Goal: Find specific page/section: Find specific page/section

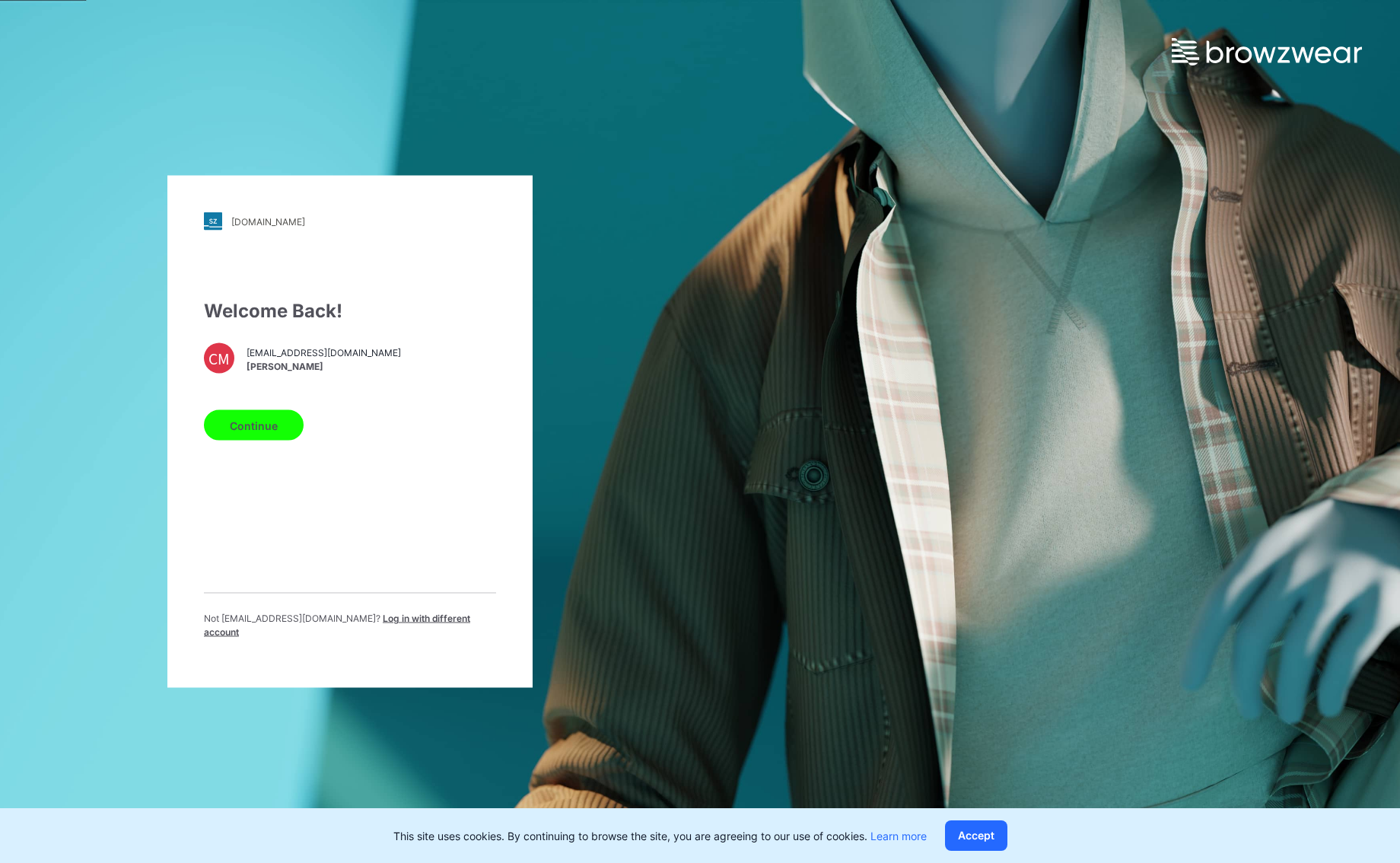
click at [276, 422] on button "Continue" at bounding box center [253, 425] width 99 height 30
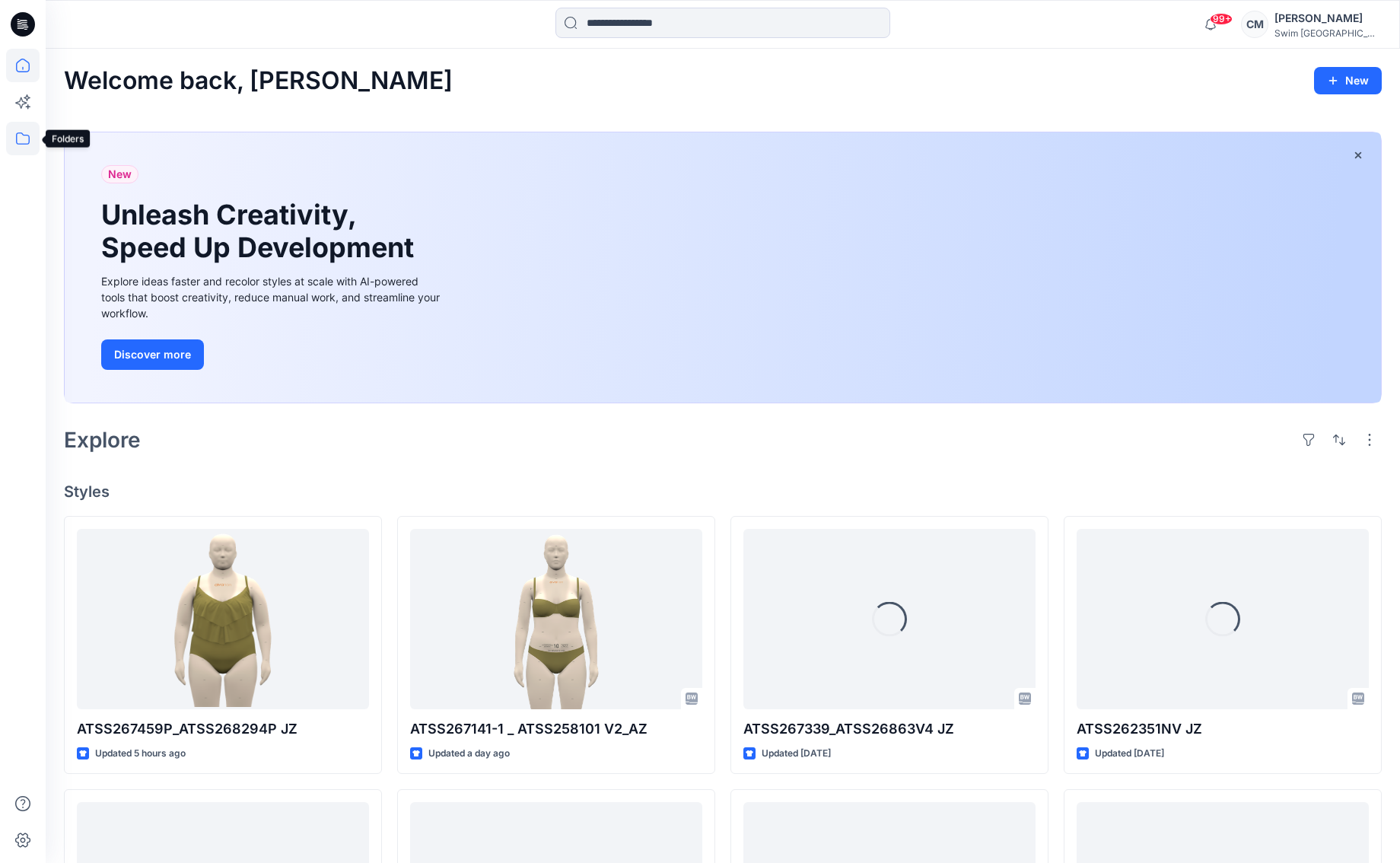
click at [29, 128] on icon at bounding box center [22, 138] width 34 height 34
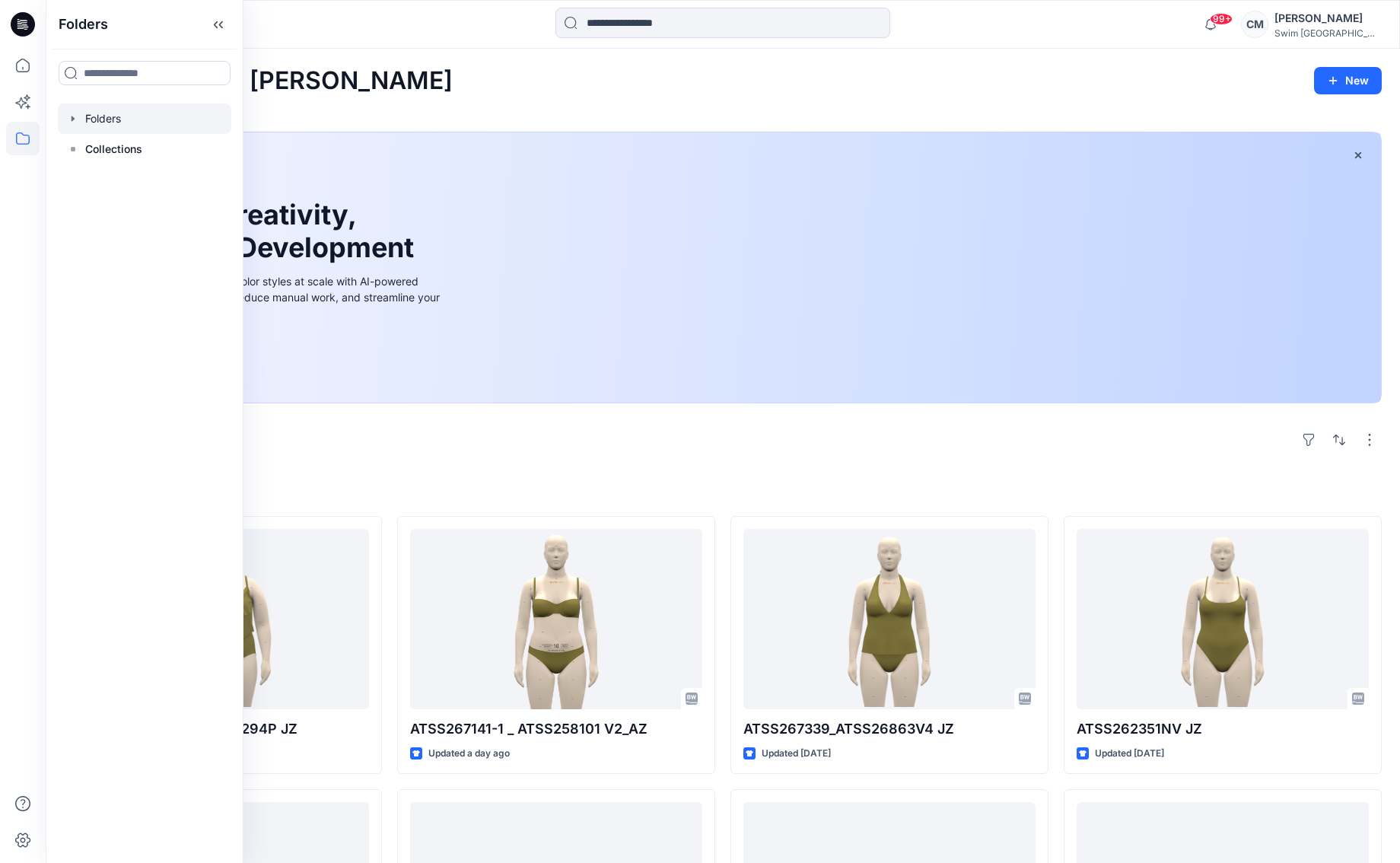
click at [121, 122] on div at bounding box center [144, 118] width 173 height 30
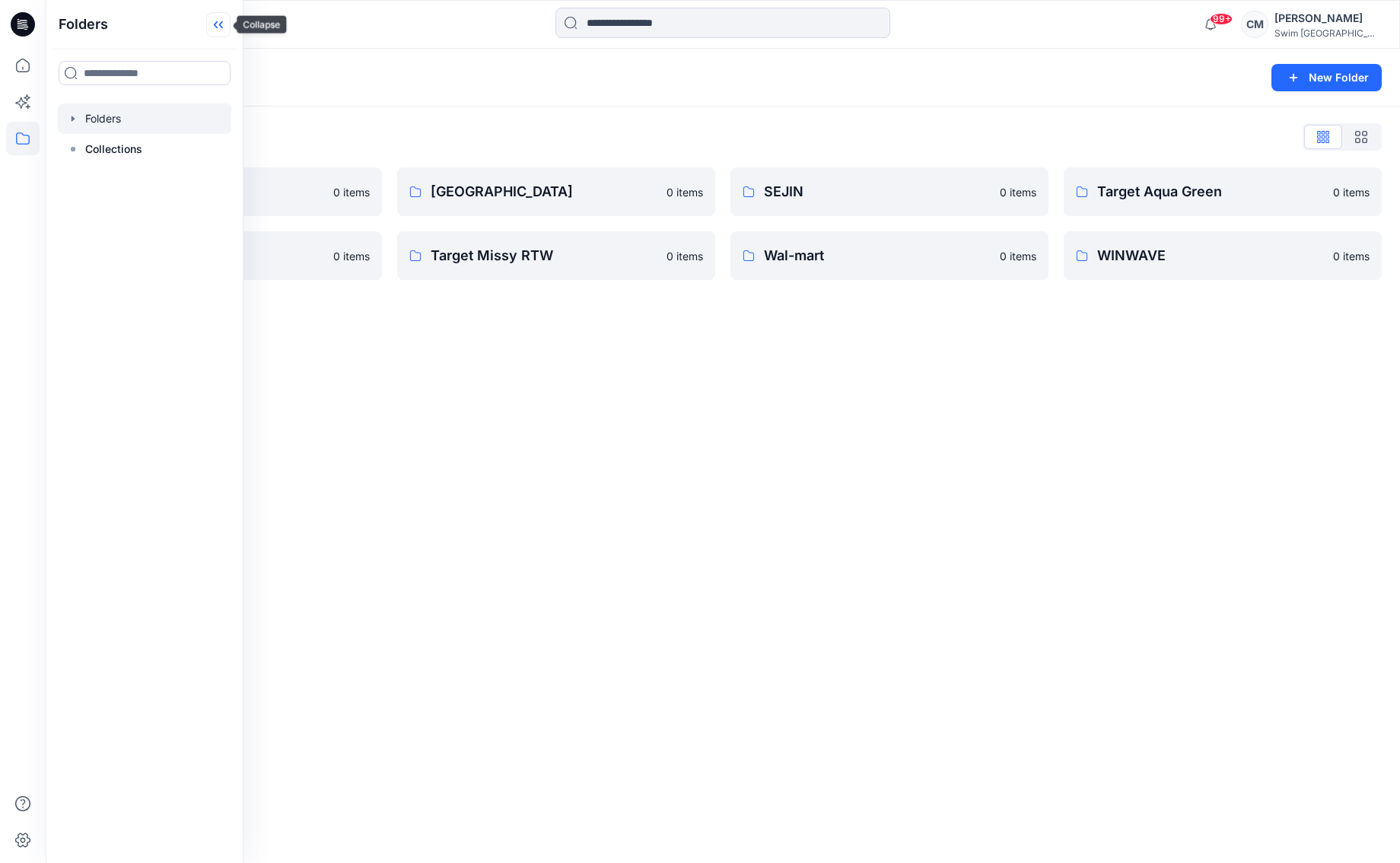
click at [216, 21] on icon at bounding box center [219, 25] width 25 height 25
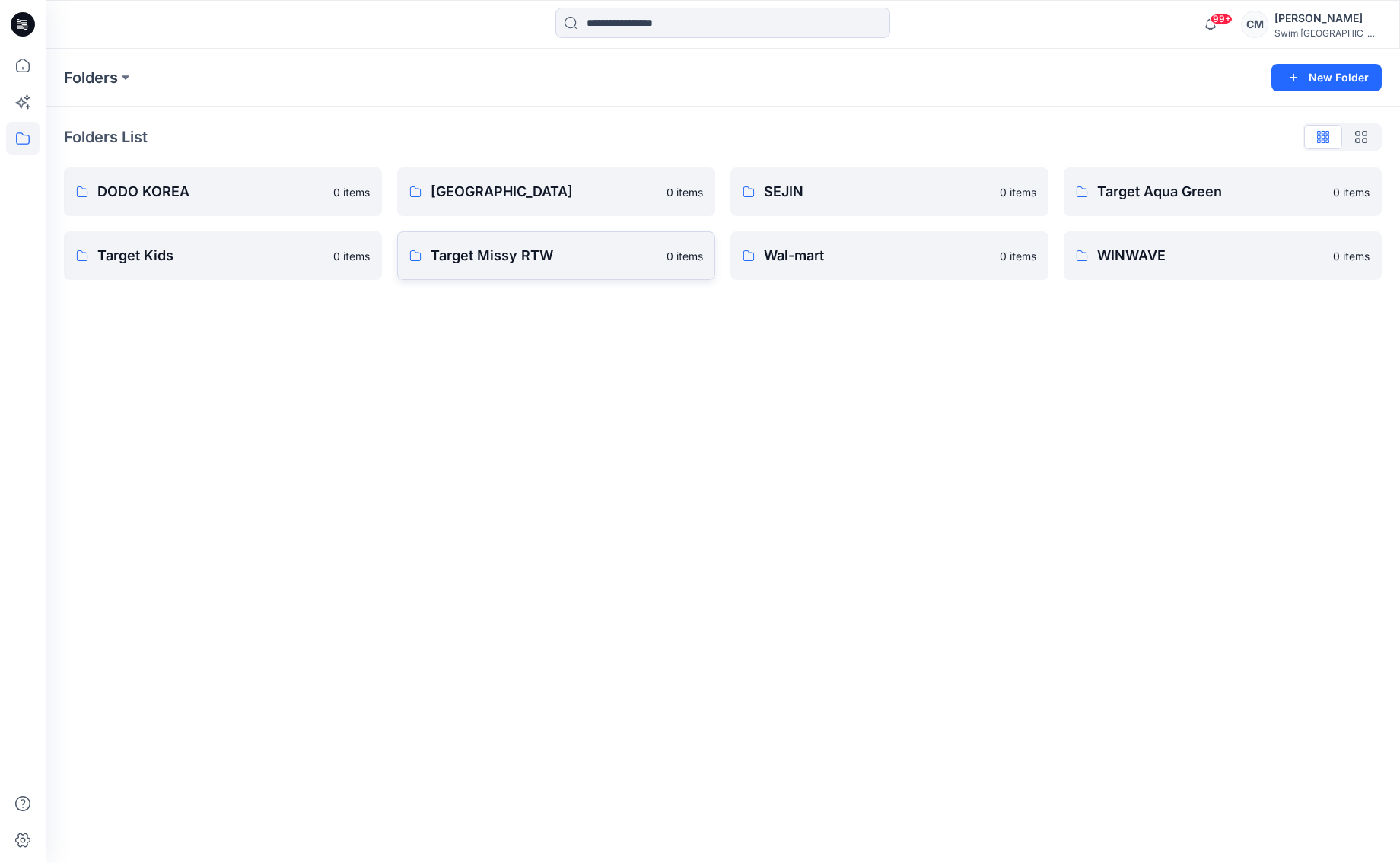
click at [461, 244] on link "Target Missy RTW 0 items" at bounding box center [555, 256] width 318 height 48
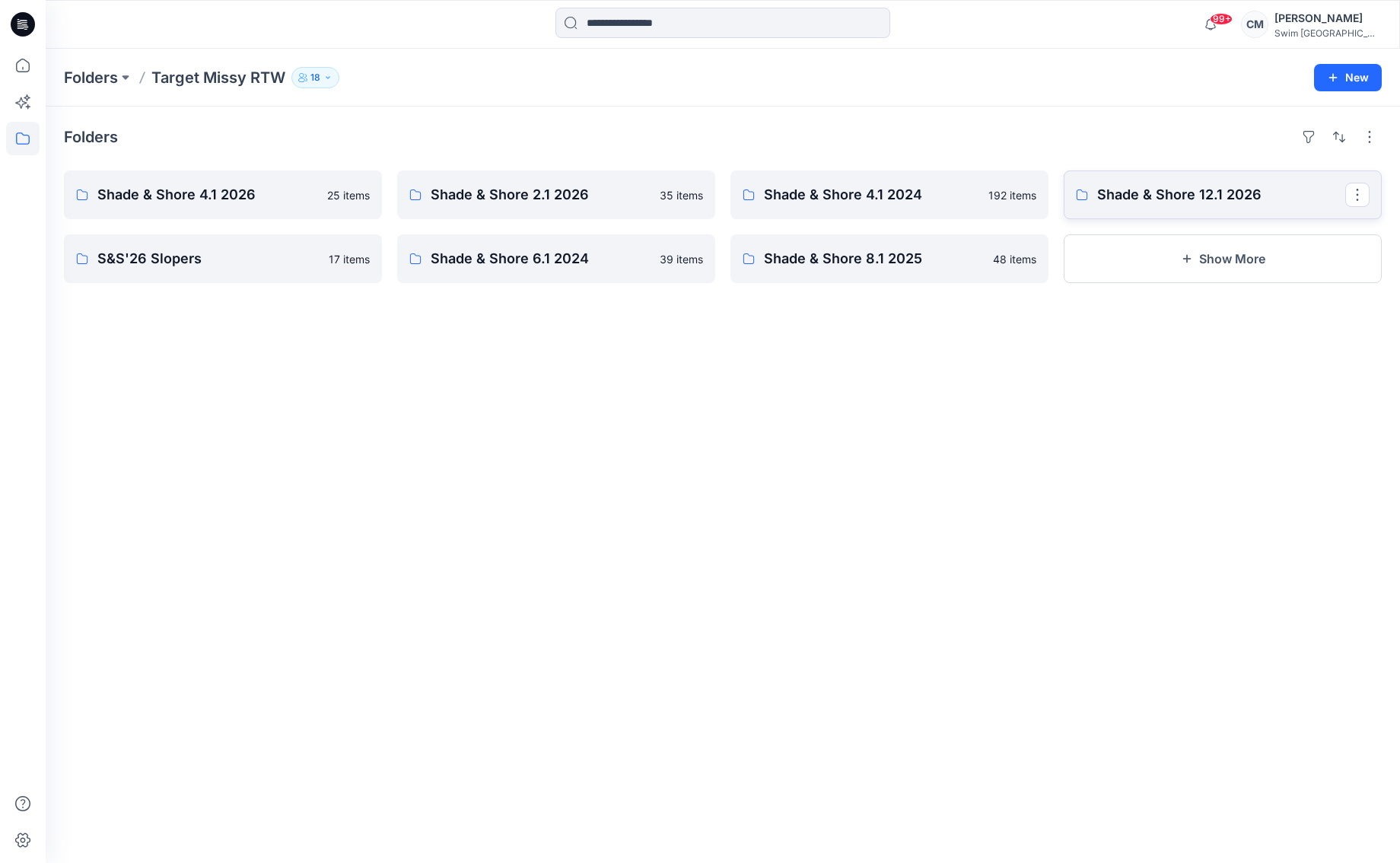
click at [1108, 188] on p "Shade & Shore 12.1 2026" at bounding box center [1221, 195] width 248 height 21
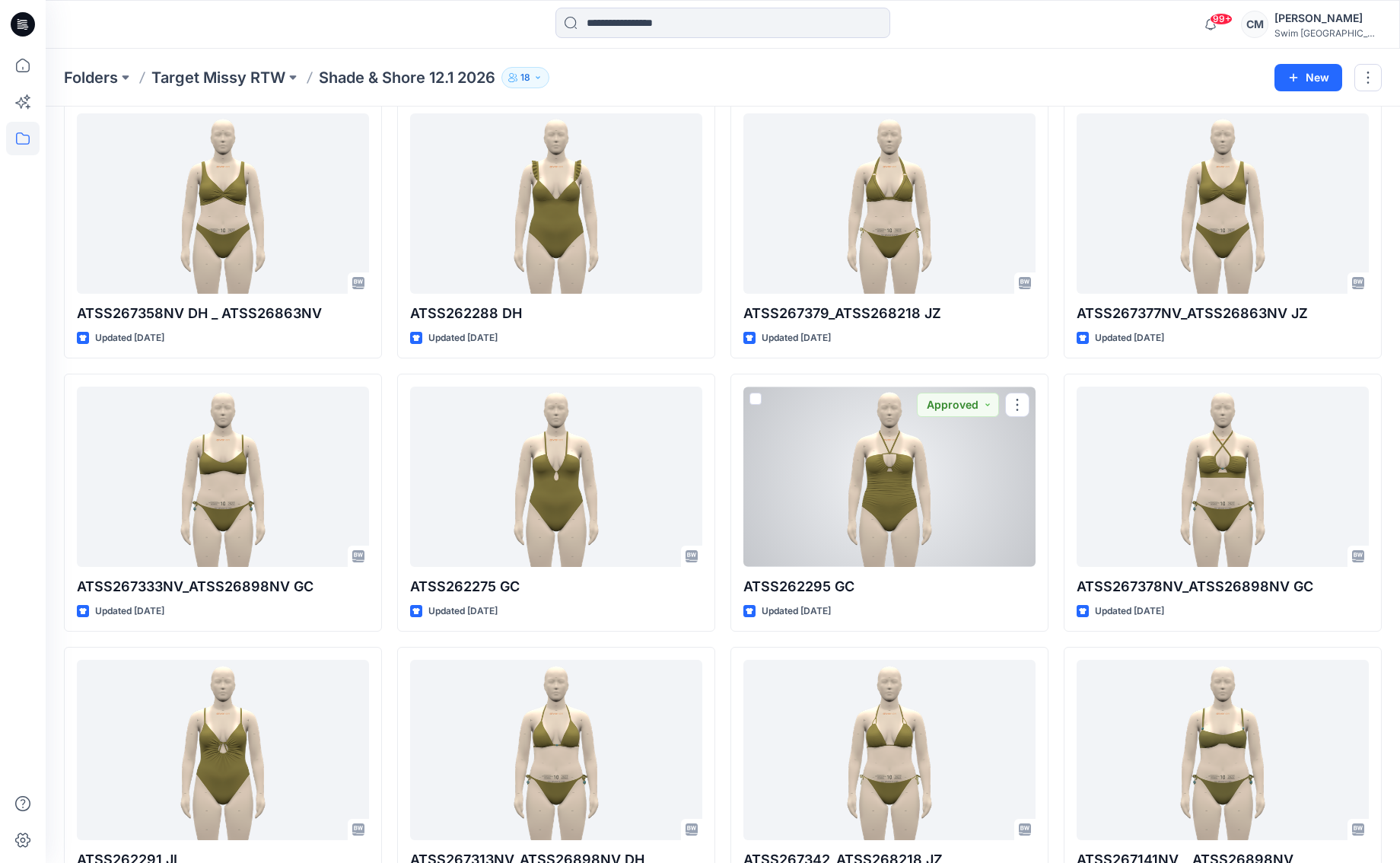
scroll to position [3099, 0]
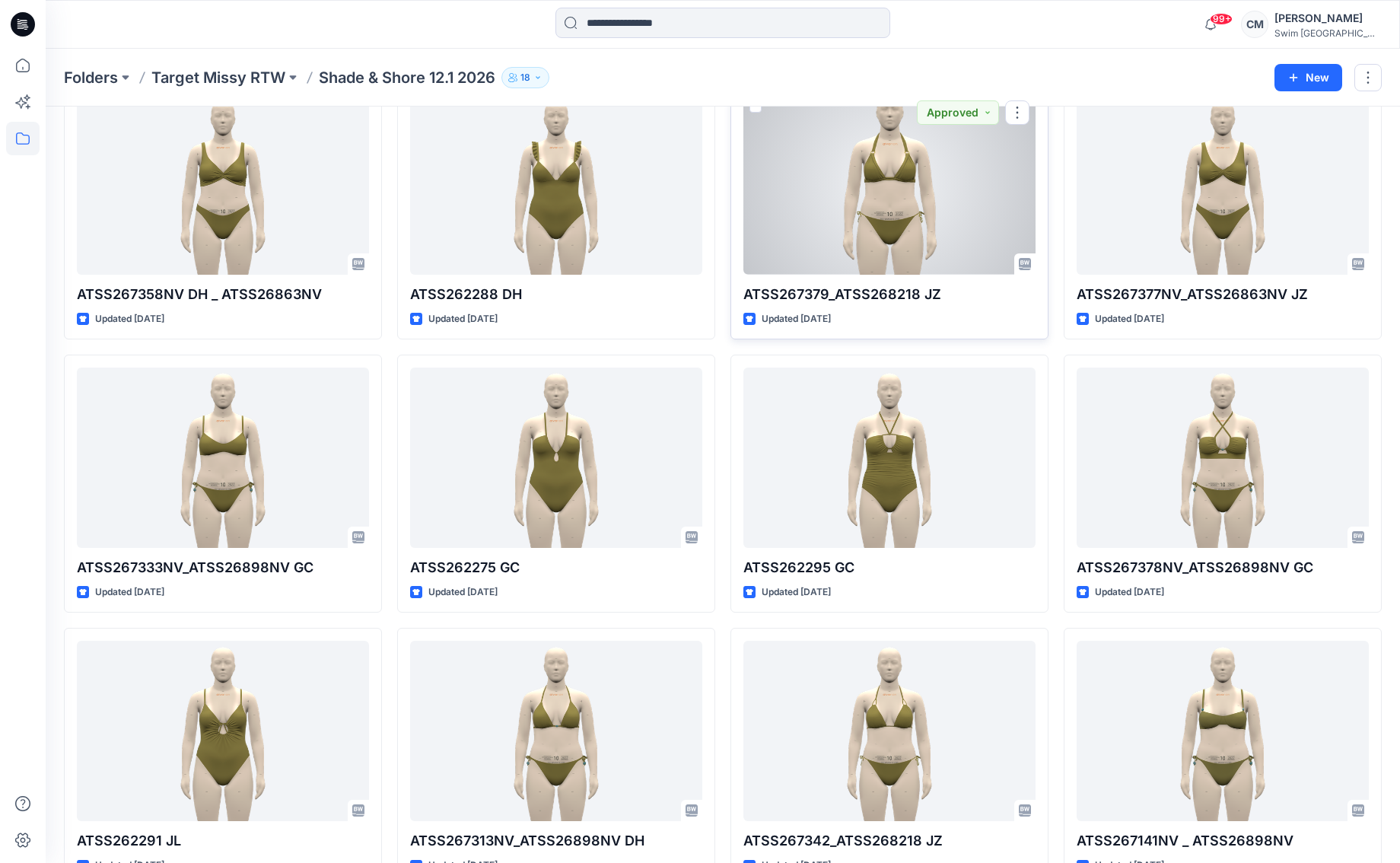
click at [918, 180] on div at bounding box center [890, 184] width 292 height 180
